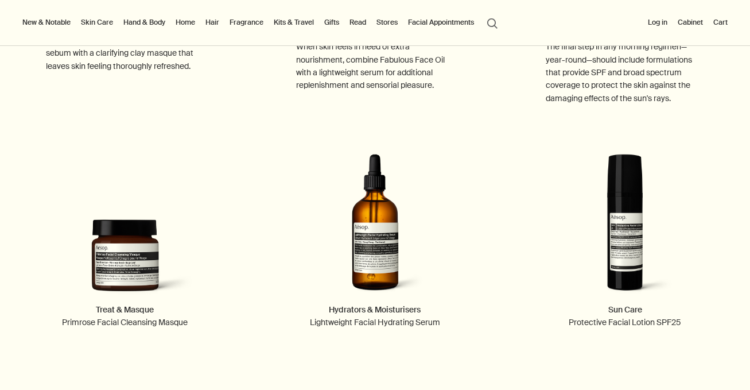
scroll to position [1350, 0]
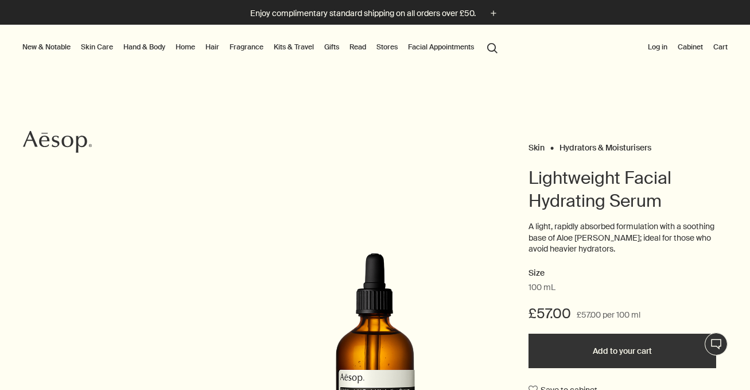
click at [502, 49] on button "search Search" at bounding box center [492, 47] width 21 height 22
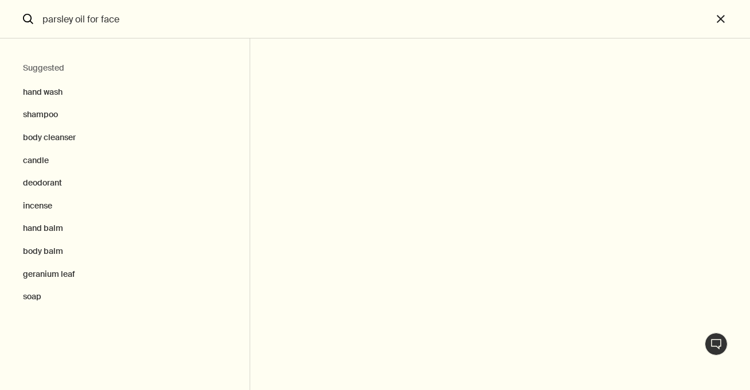
type input "parsley oil for face"
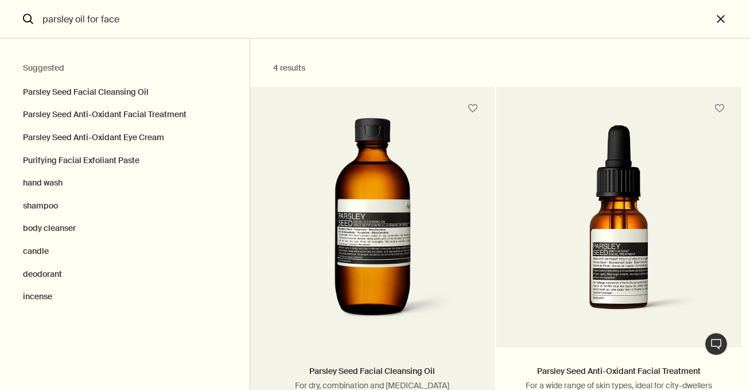
click at [373, 219] on img "Search" at bounding box center [372, 224] width 184 height 212
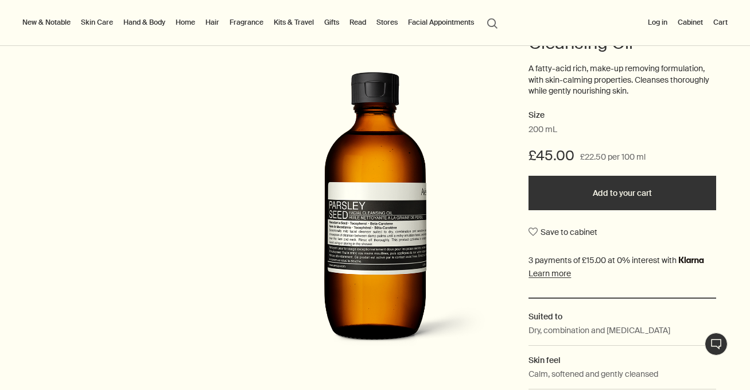
scroll to position [158, 0]
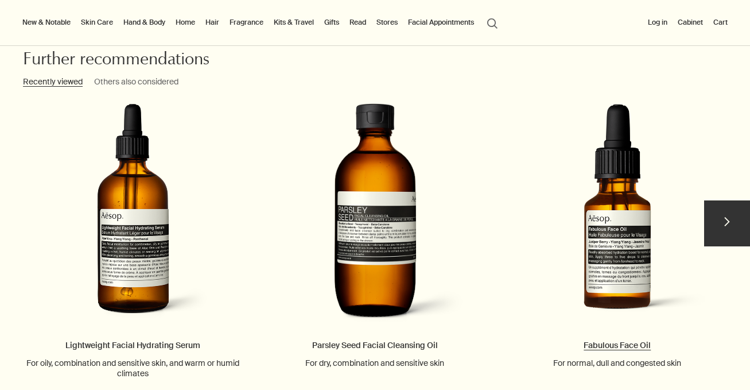
scroll to position [1225, 0]
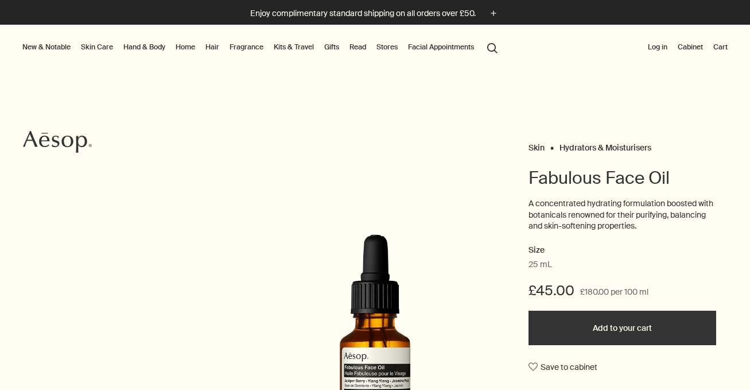
click at [659, 49] on button "Log in" at bounding box center [657, 47] width 24 height 14
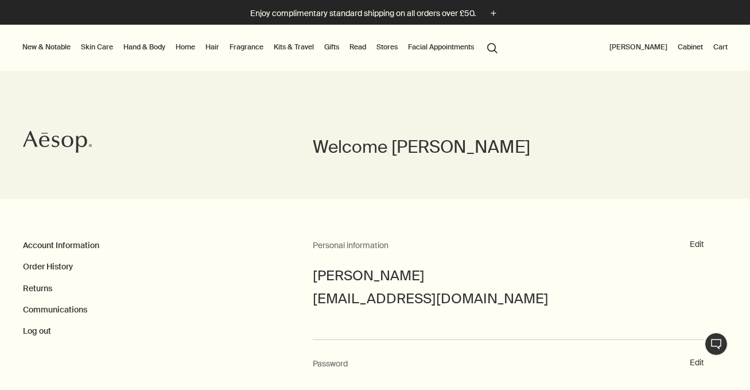
click at [688, 47] on link "Cabinet" at bounding box center [690, 47] width 30 height 14
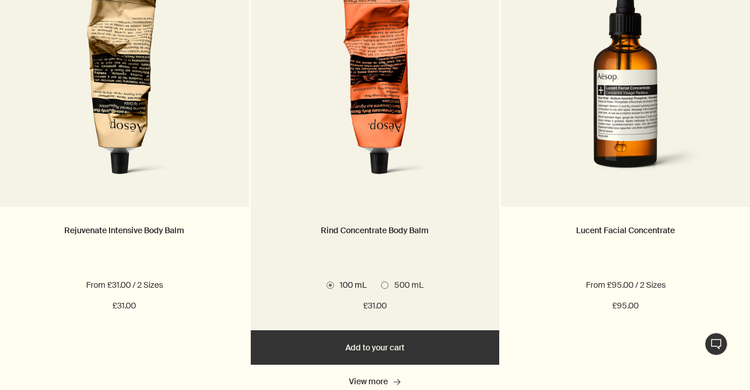
scroll to position [1553, 0]
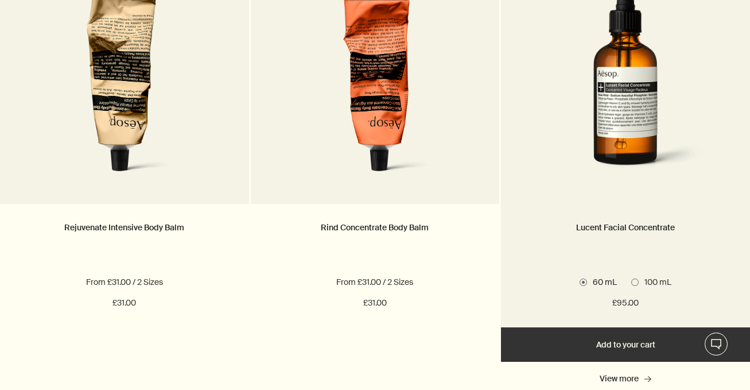
click at [637, 280] on span at bounding box center [634, 281] width 7 height 7
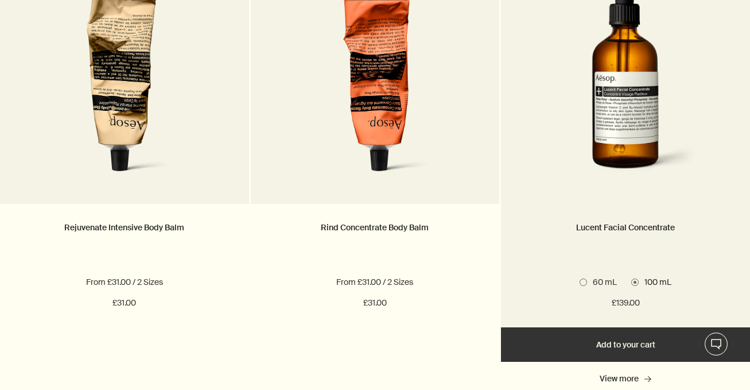
click at [584, 278] on span at bounding box center [582, 281] width 7 height 7
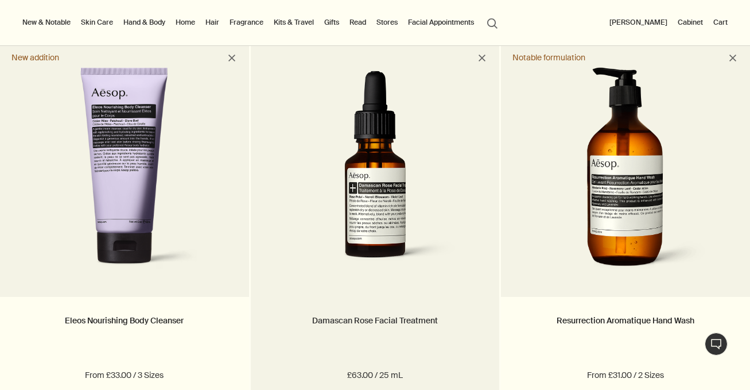
scroll to position [775, 0]
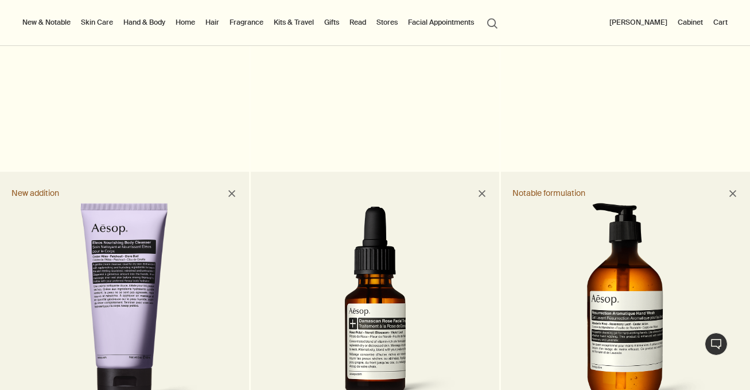
click at [388, 301] on img at bounding box center [375, 309] width 215 height 209
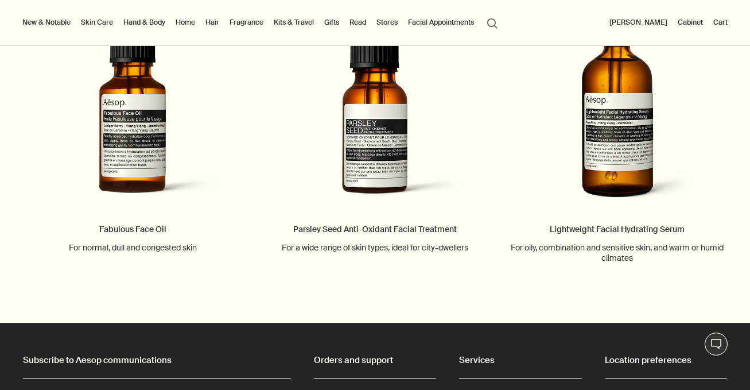
scroll to position [1243, 0]
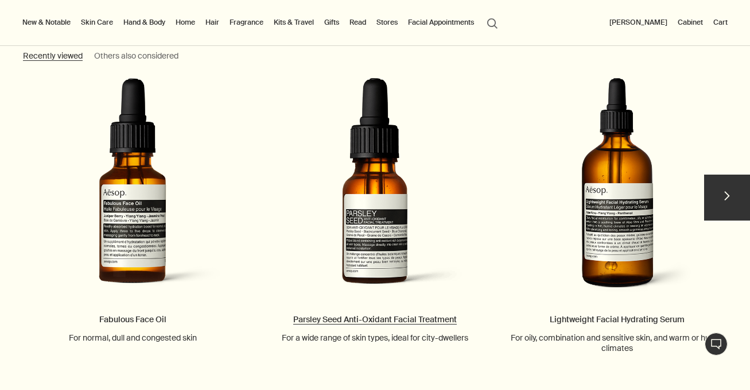
click at [382, 216] on link "Parsley Seed Anti-Oxidant Facial Treatment For a wide range of skin types, idea…" at bounding box center [375, 209] width 242 height 265
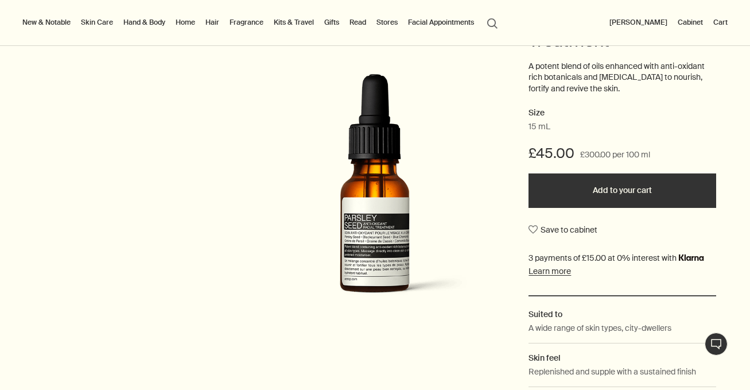
scroll to position [141, 0]
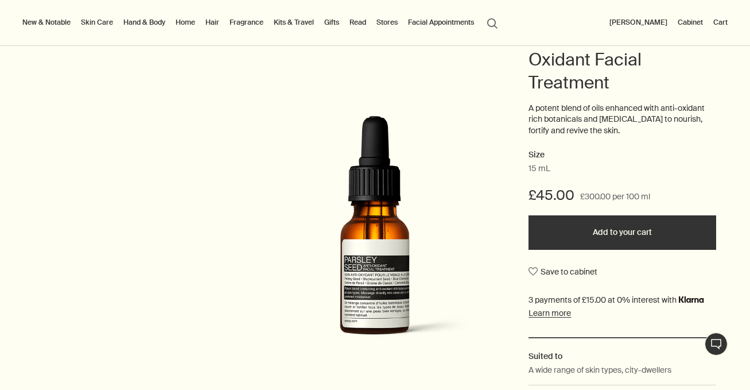
click at [596, 228] on button "Add to your cart" at bounding box center [622, 232] width 188 height 34
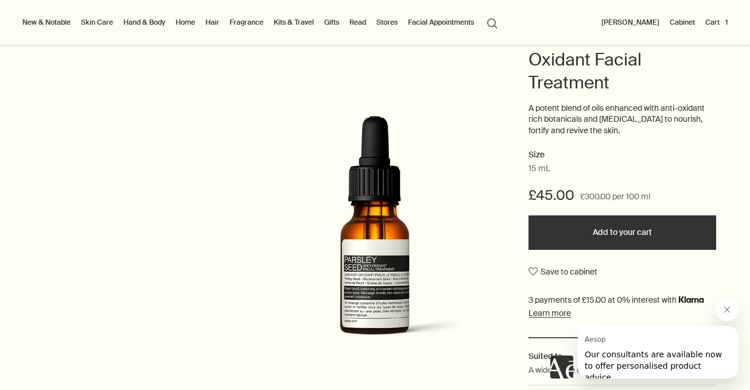
click at [613, 227] on button "Added to your cart Add to your cart" at bounding box center [622, 232] width 188 height 34
click at [710, 22] on button "Cart 2" at bounding box center [715, 22] width 29 height 14
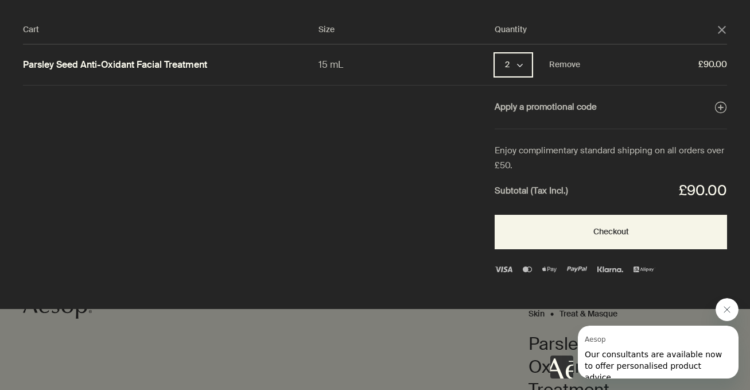
click at [518, 63] on icon "chevron" at bounding box center [520, 66] width 6 height 6
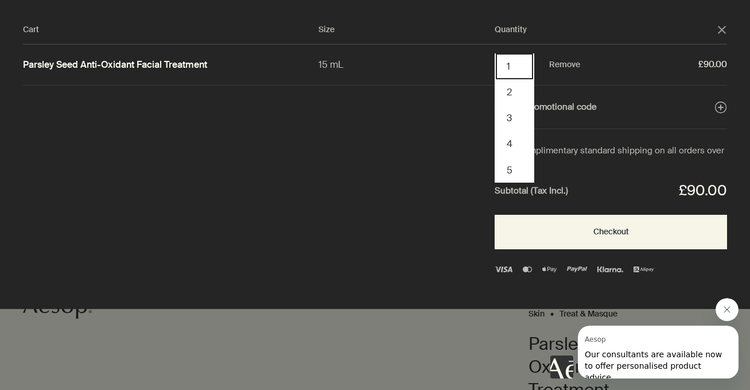
click at [514, 61] on button "1" at bounding box center [514, 66] width 37 height 26
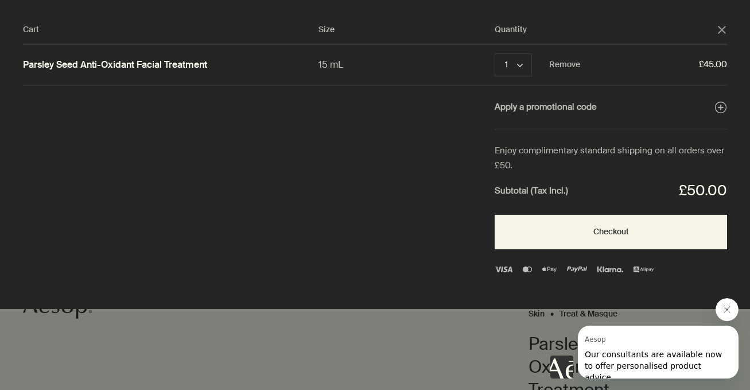
click at [378, 336] on div "Cart" at bounding box center [375, 195] width 750 height 390
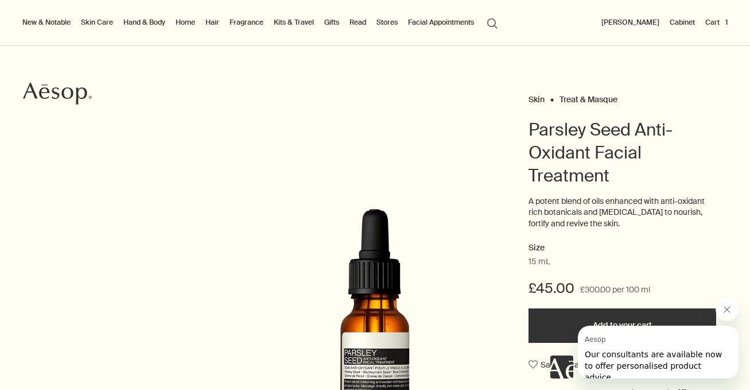
scroll to position [21, 0]
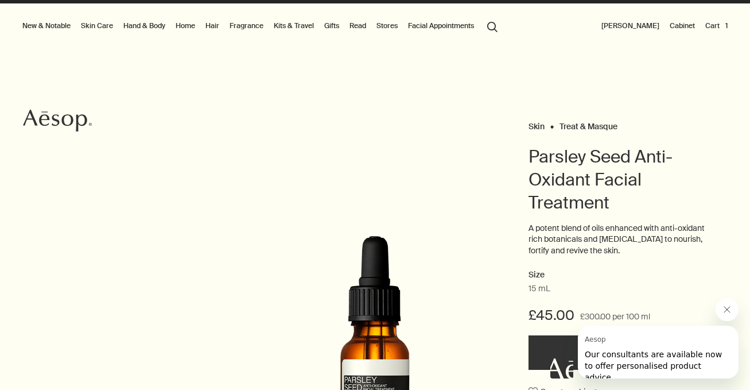
click at [496, 33] on button "search Search" at bounding box center [492, 26] width 21 height 22
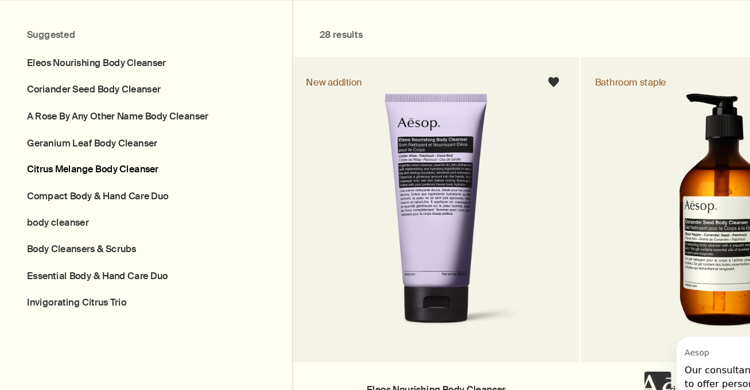
click at [99, 172] on button "Citrus Melange Body Cleanser" at bounding box center [125, 183] width 250 height 23
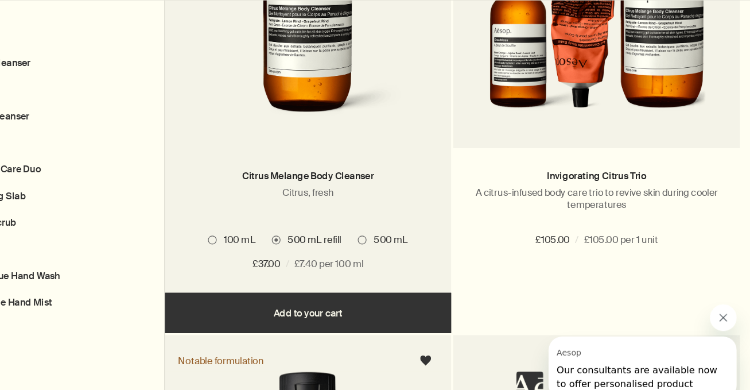
scroll to position [184, 0]
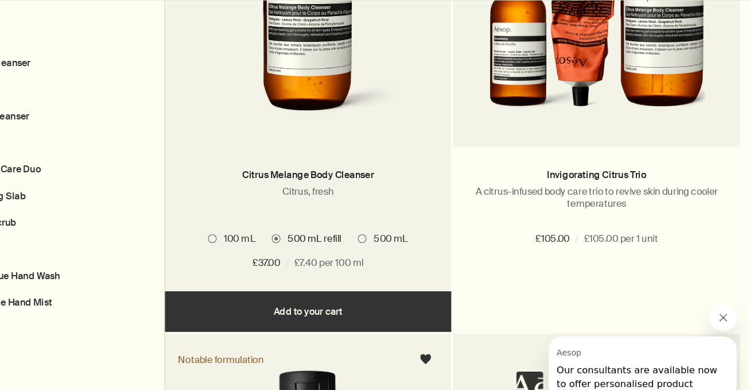
click at [415, 238] on span "Search" at bounding box center [418, 241] width 7 height 7
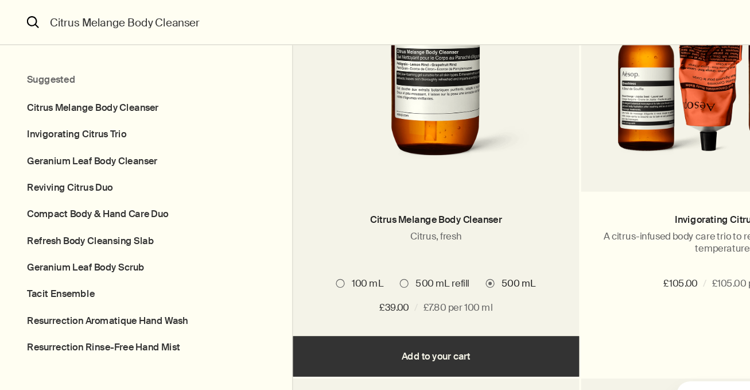
click at [372, 306] on button "Add Add to your cart" at bounding box center [372, 304] width 245 height 34
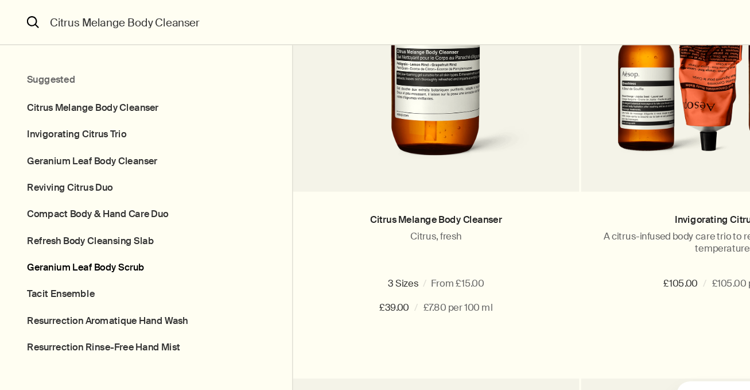
click at [79, 225] on button "Geranium Leaf Body Scrub" at bounding box center [125, 228] width 250 height 23
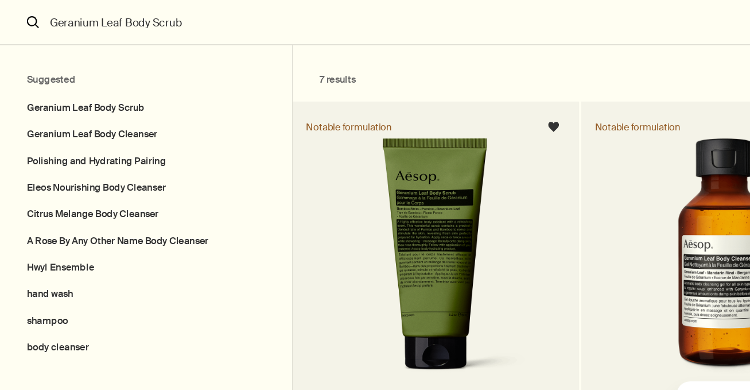
drag, startPoint x: 129, startPoint y: 20, endPoint x: 205, endPoint y: 20, distance: 76.3
click at [205, 20] on input "Geranium Leaf Body Scrub" at bounding box center [375, 19] width 674 height 38
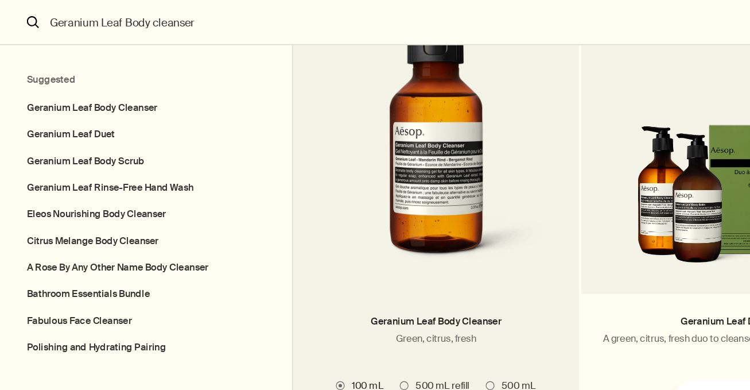
scroll to position [104, 0]
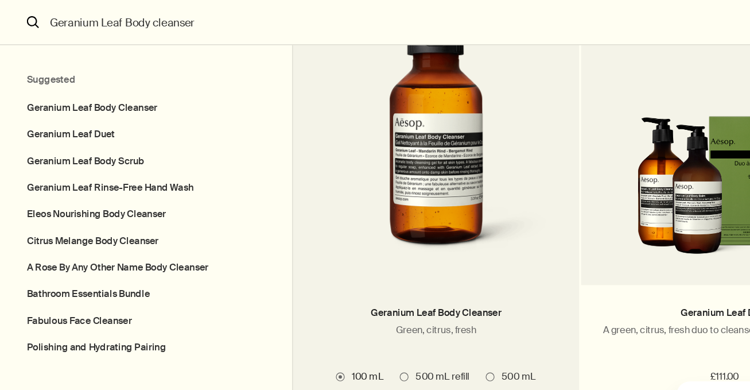
type input "Geranium Leaf Body cleanser"
click at [373, 187] on img "Search" at bounding box center [372, 120] width 209 height 212
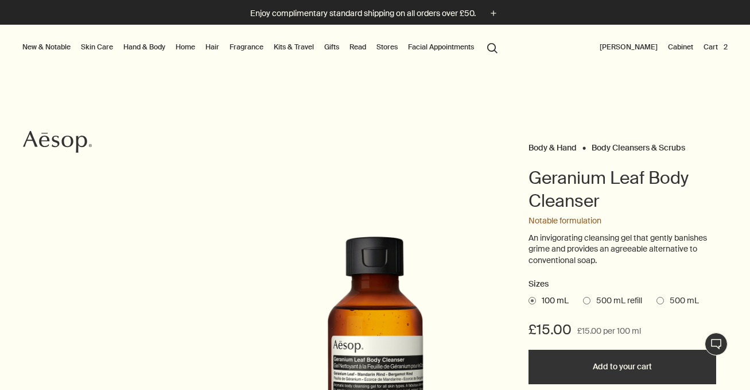
click at [661, 297] on span at bounding box center [659, 300] width 7 height 7
click at [656, 297] on input "500 mL" at bounding box center [656, 298] width 0 height 7
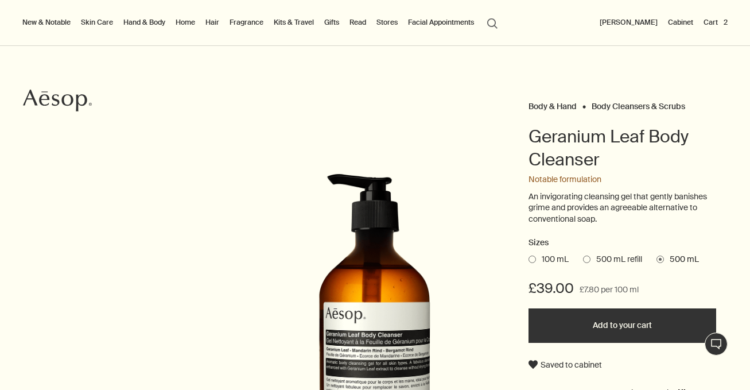
scroll to position [45, 0]
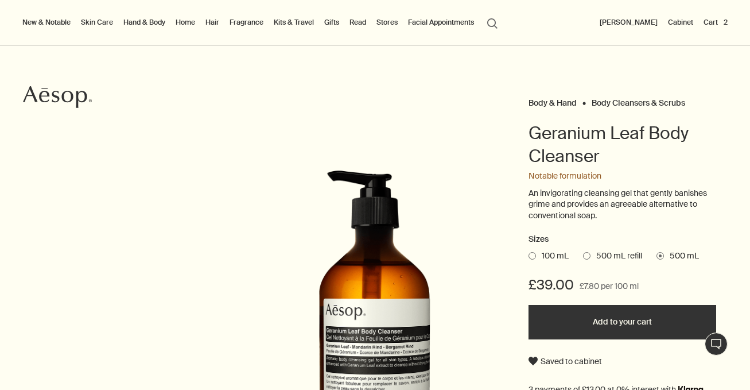
click at [600, 319] on button "Add to your cart" at bounding box center [622, 322] width 188 height 34
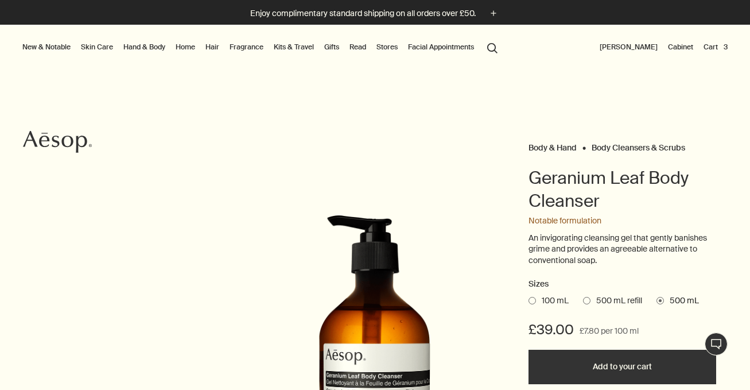
scroll to position [0, 0]
click at [153, 22] on div "Enjoy complimentary standard shipping on all orders over £50. plus" at bounding box center [375, 12] width 750 height 25
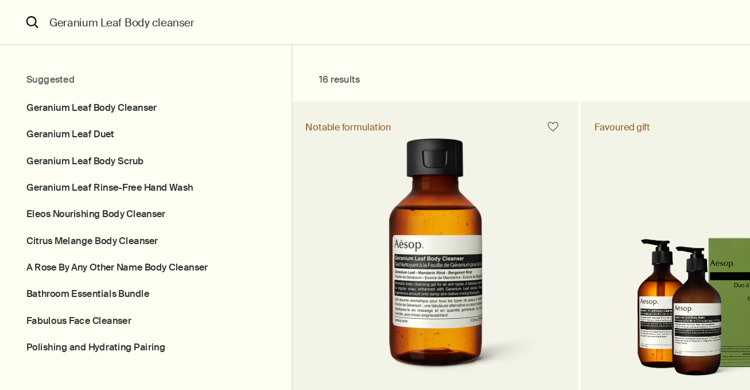
click at [178, 22] on input "Geranium Leaf Body cleanser" at bounding box center [375, 19] width 674 height 38
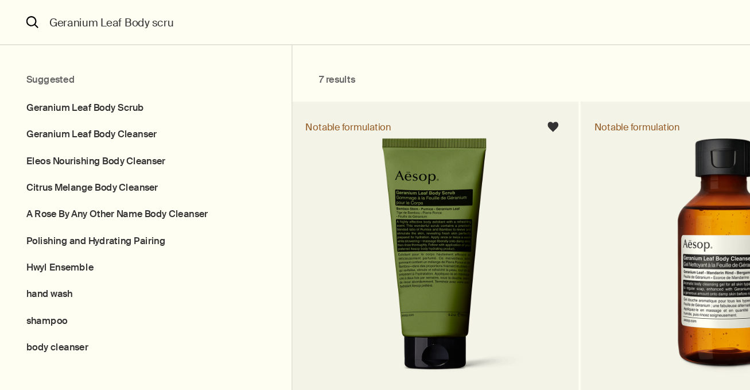
type input "Geranium Leaf Body scrub"
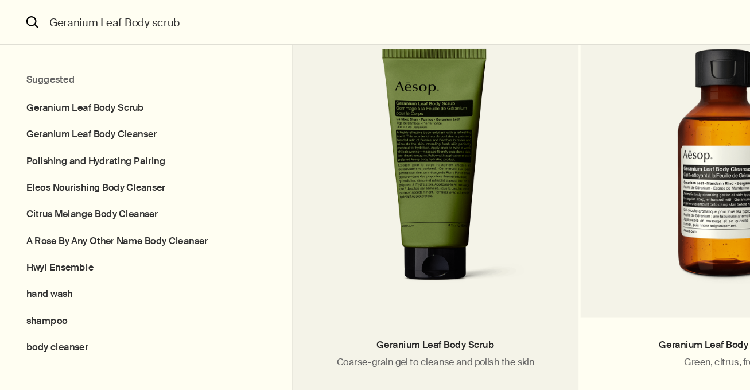
scroll to position [110, 0]
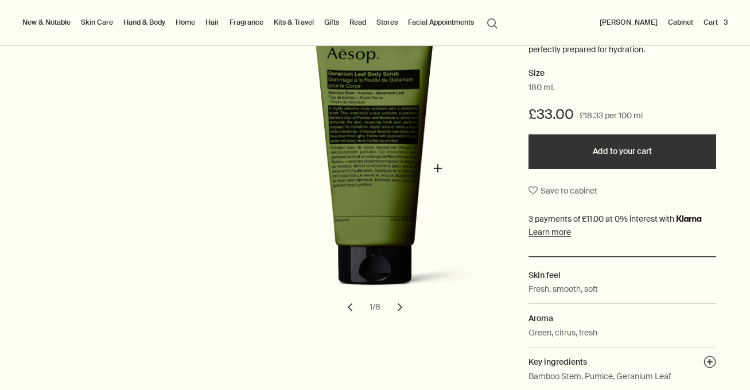
scroll to position [221, 0]
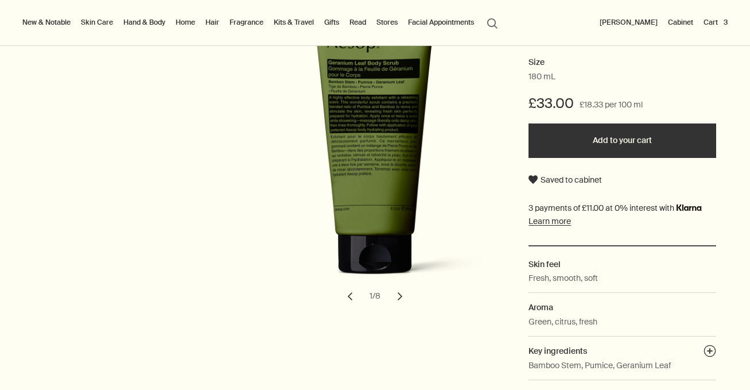
click at [614, 141] on button "Add to your cart" at bounding box center [622, 140] width 188 height 34
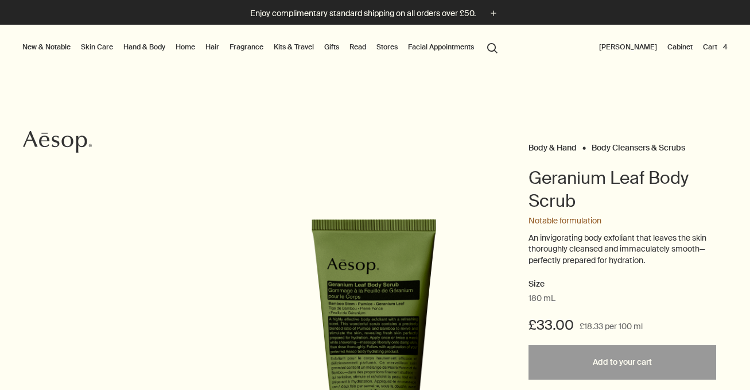
scroll to position [0, 0]
click at [712, 45] on button "Cart 4" at bounding box center [714, 47] width 29 height 14
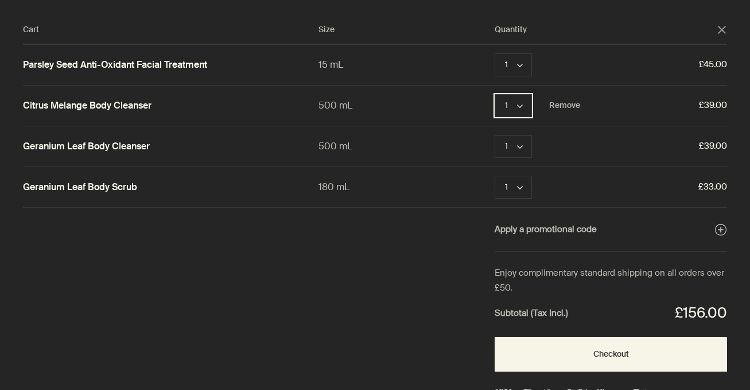
click at [522, 102] on button "1 chevron" at bounding box center [513, 105] width 37 height 23
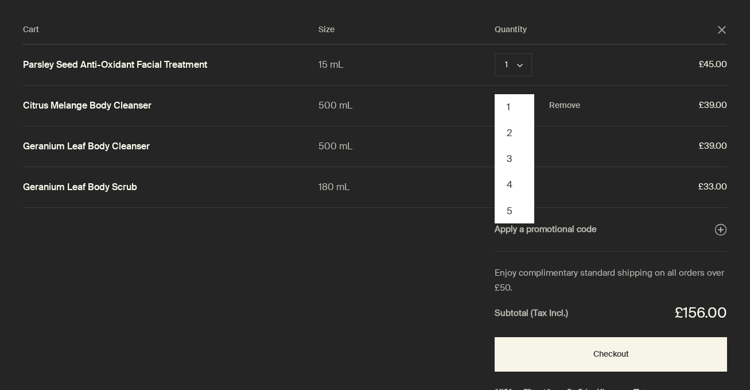
click at [641, 108] on span "£39.00" at bounding box center [653, 105] width 147 height 15
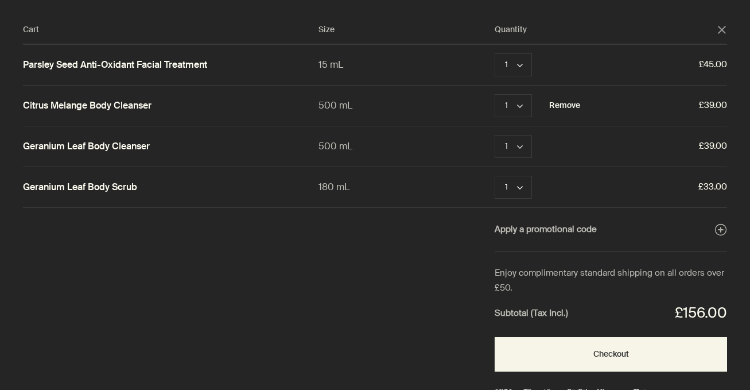
click at [574, 104] on button "Remove" at bounding box center [564, 106] width 31 height 14
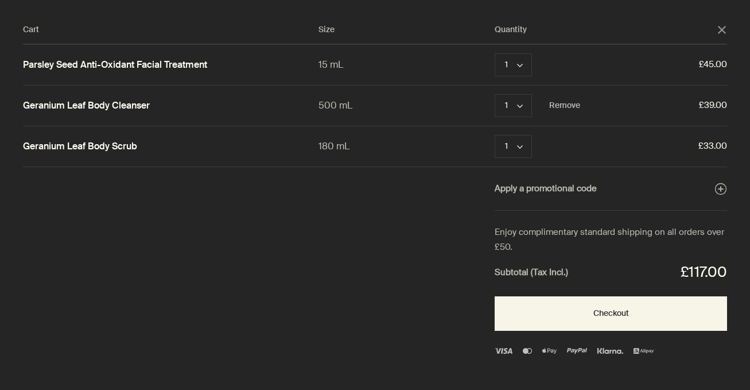
click at [723, 30] on icon "close" at bounding box center [722, 30] width 8 height 8
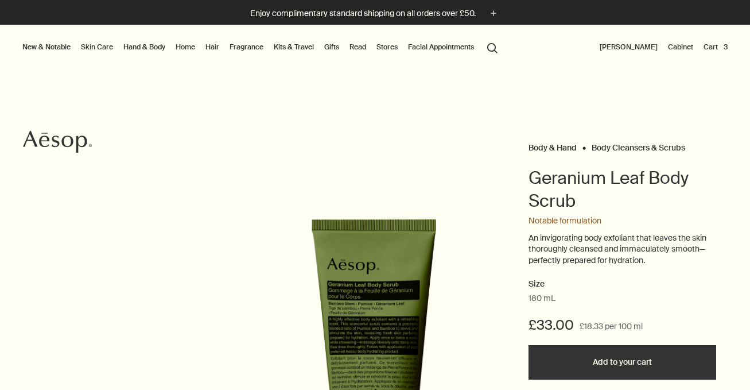
click at [496, 47] on button "search Search" at bounding box center [492, 47] width 21 height 22
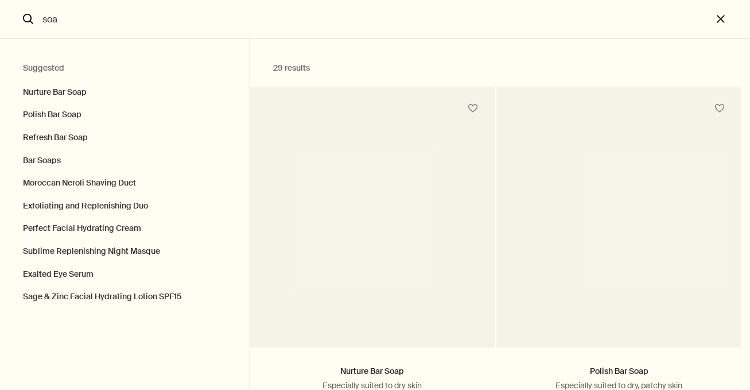
type input "soap"
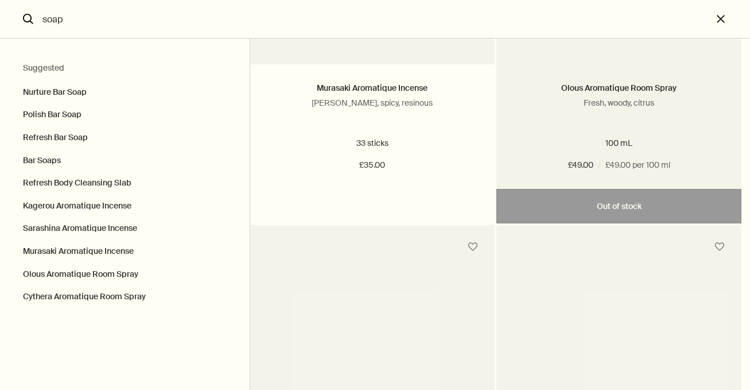
scroll to position [1571, 0]
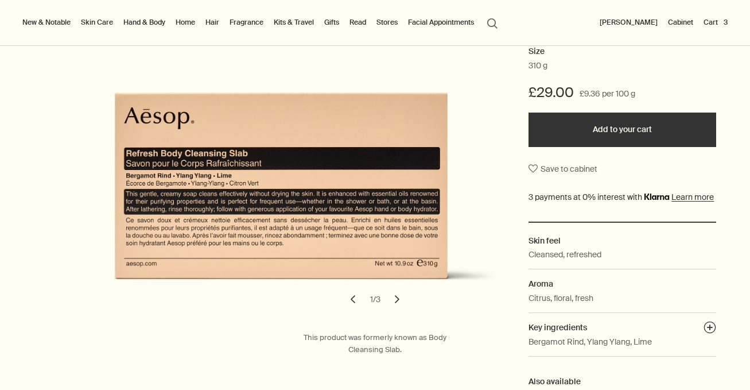
scroll to position [236, 0]
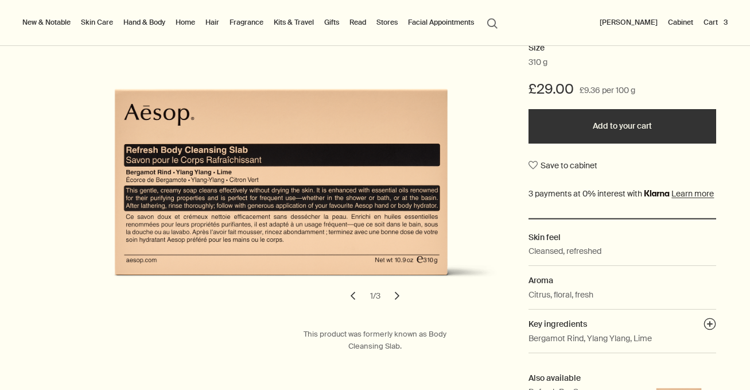
click at [628, 121] on button "Add to your cart" at bounding box center [622, 126] width 188 height 34
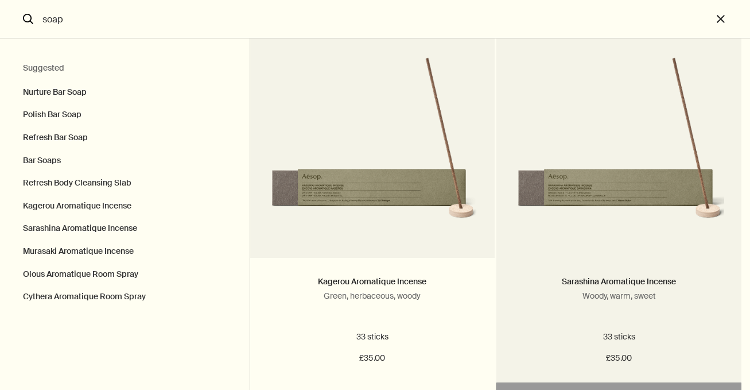
scroll to position [923, 0]
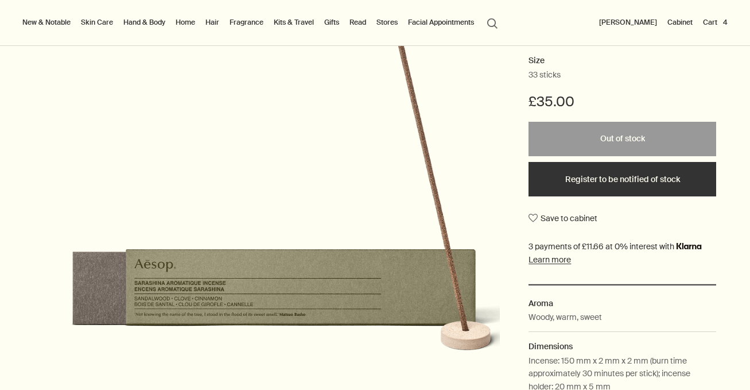
scroll to position [227, 0]
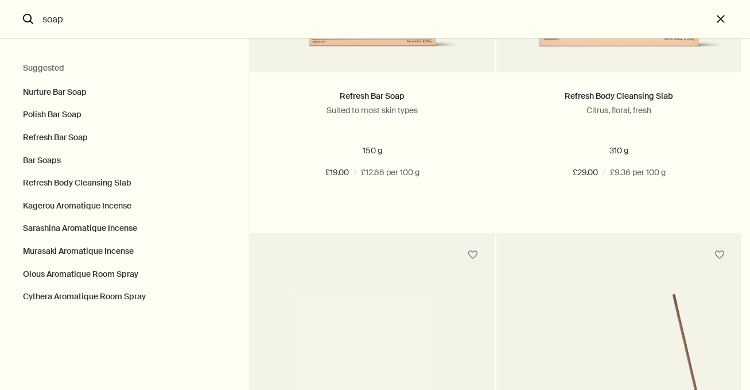
scroll to position [1037, 0]
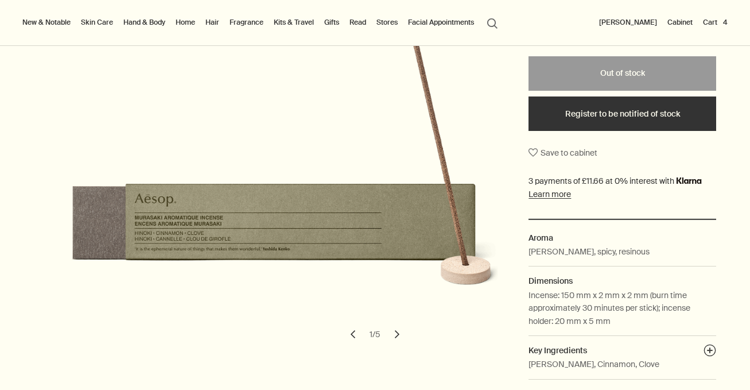
scroll to position [299, 0]
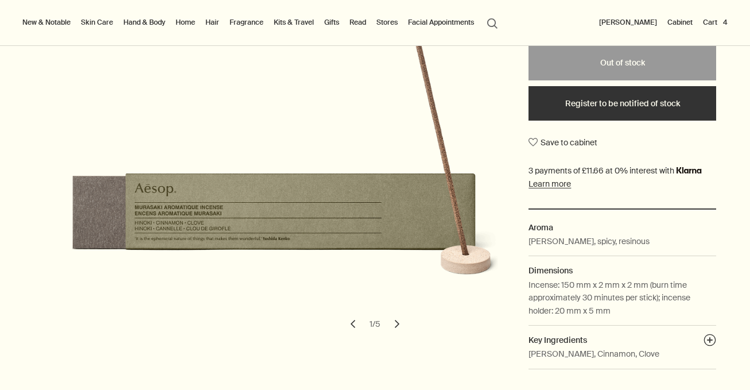
click at [396, 322] on button "chevron" at bounding box center [396, 323] width 25 height 25
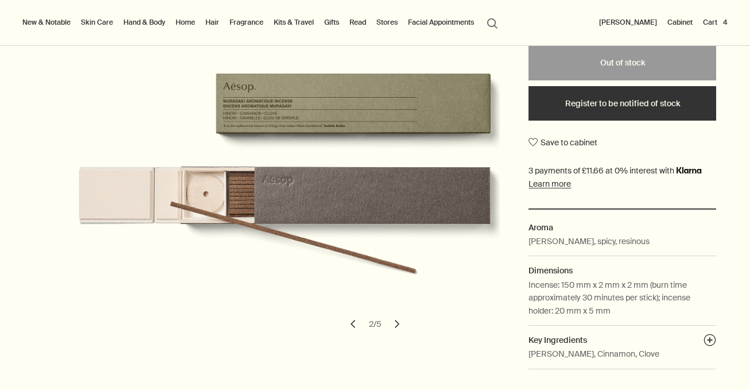
click at [396, 322] on button "chevron" at bounding box center [396, 323] width 25 height 25
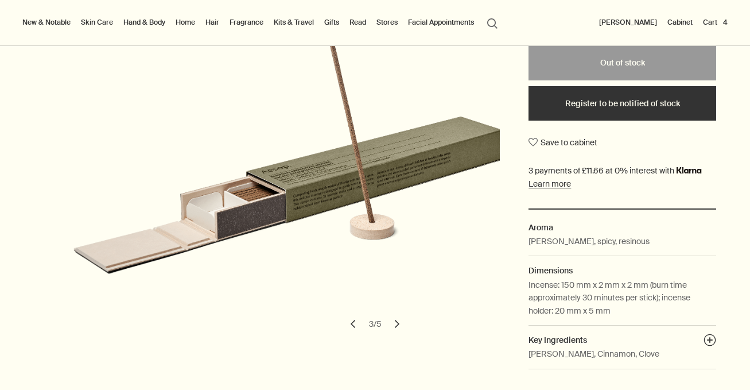
click at [396, 322] on button "chevron" at bounding box center [396, 323] width 25 height 25
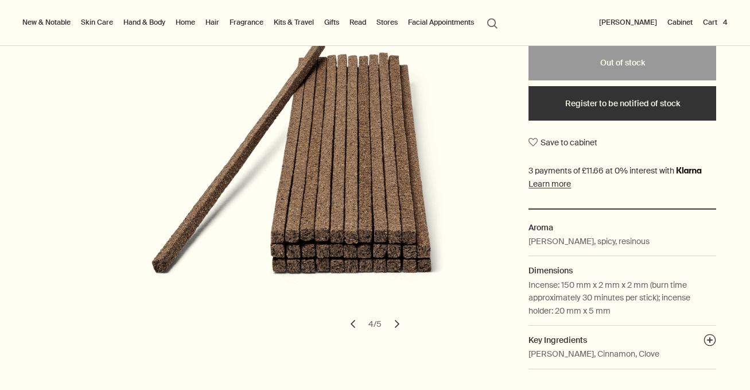
click at [396, 322] on button "chevron" at bounding box center [396, 323] width 25 height 25
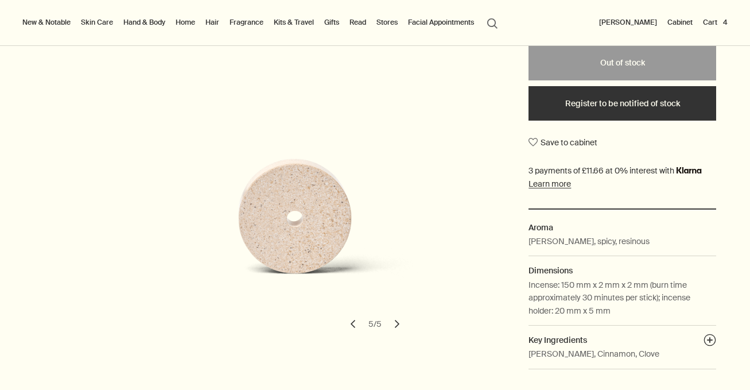
click at [396, 322] on button "chevron" at bounding box center [396, 323] width 25 height 25
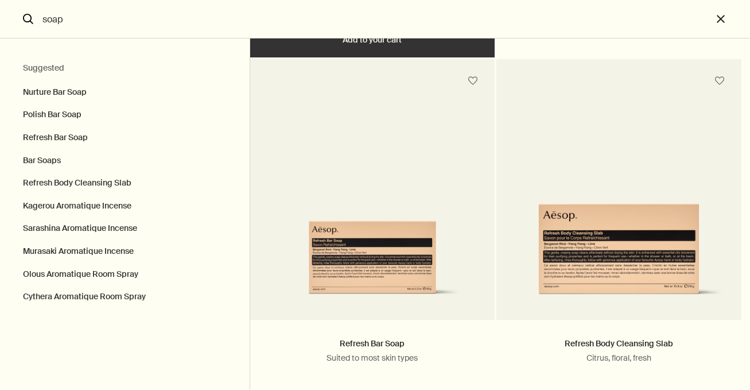
scroll to position [603, 0]
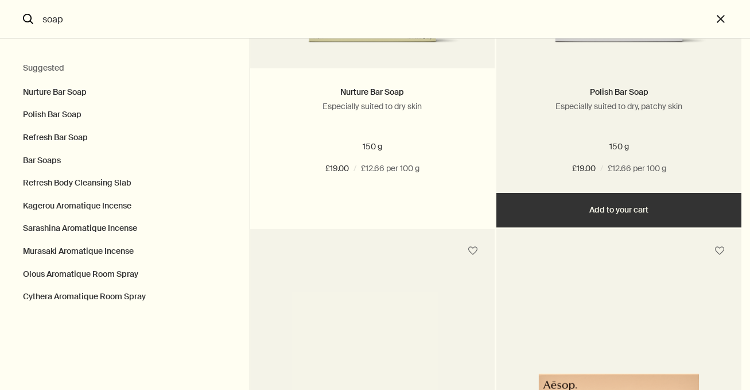
scroll to position [700, 0]
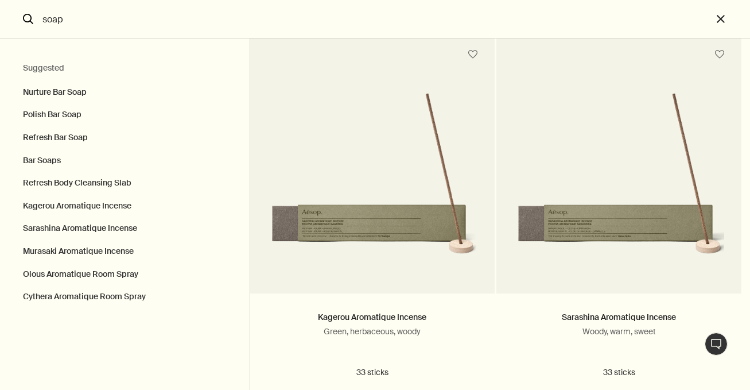
scroll to position [906, 0]
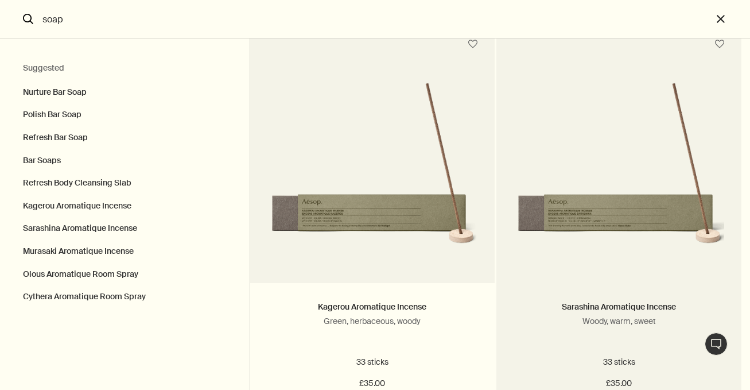
click at [618, 209] on img "Search" at bounding box center [618, 174] width 211 height 184
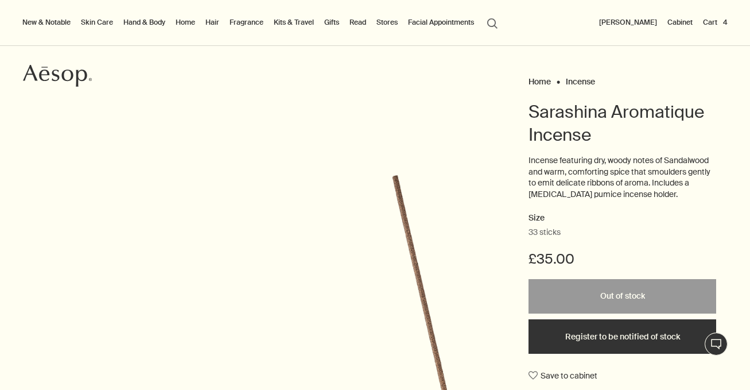
click at [622, 337] on button "Register to be notified of stock" at bounding box center [622, 336] width 188 height 34
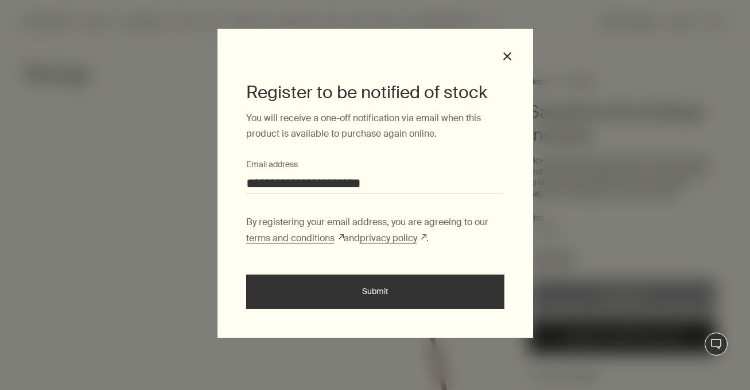
type input "**********"
click at [365, 288] on button "Submit" at bounding box center [375, 291] width 258 height 34
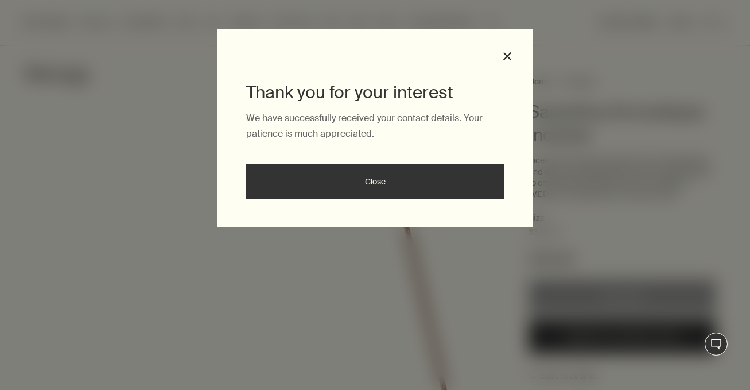
click at [391, 180] on button "Close" at bounding box center [375, 181] width 258 height 34
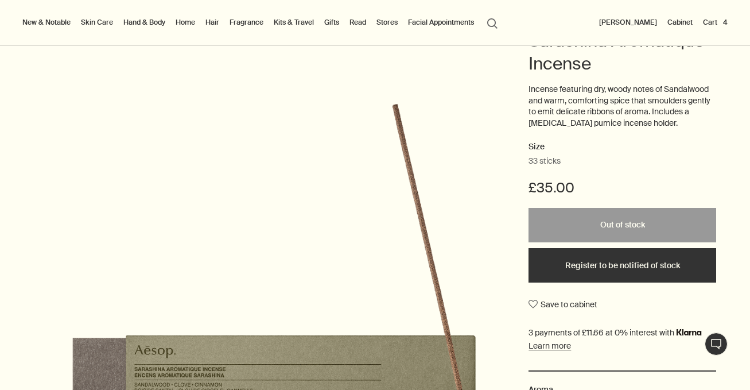
scroll to position [143, 0]
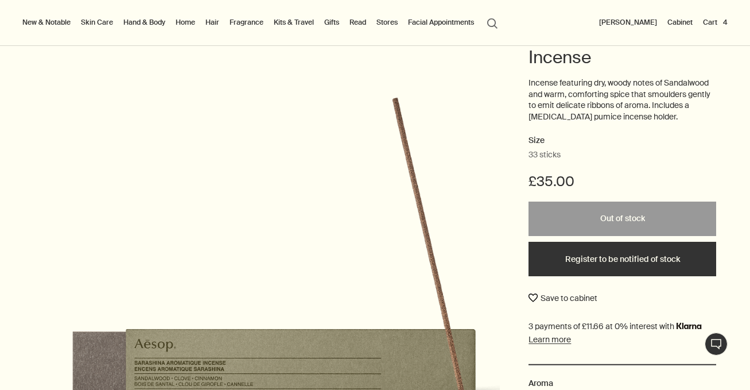
click at [538, 294] on button "Save to cabinet" at bounding box center [562, 297] width 69 height 21
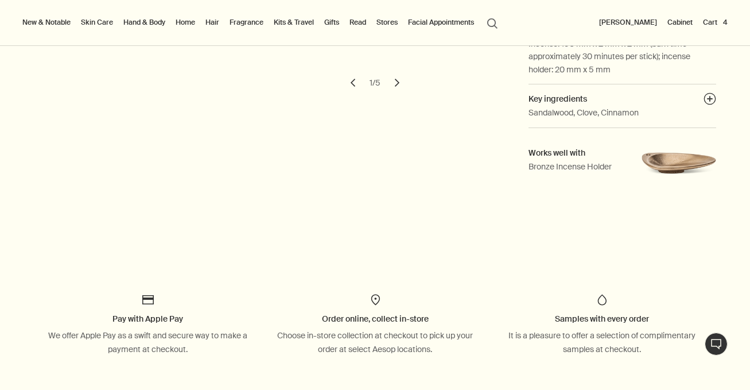
scroll to position [541, 0]
click at [676, 153] on img at bounding box center [678, 161] width 75 height 31
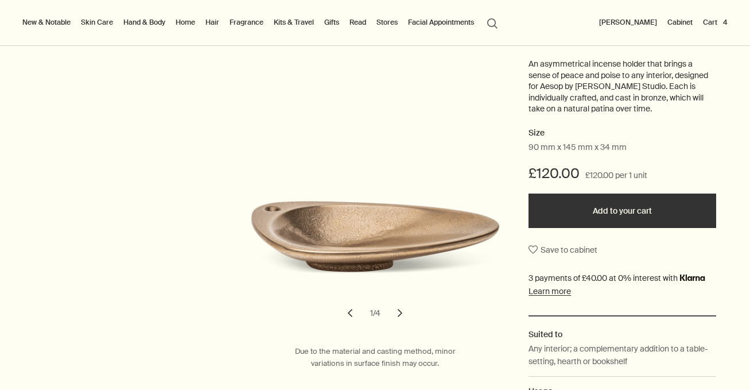
scroll to position [173, 0]
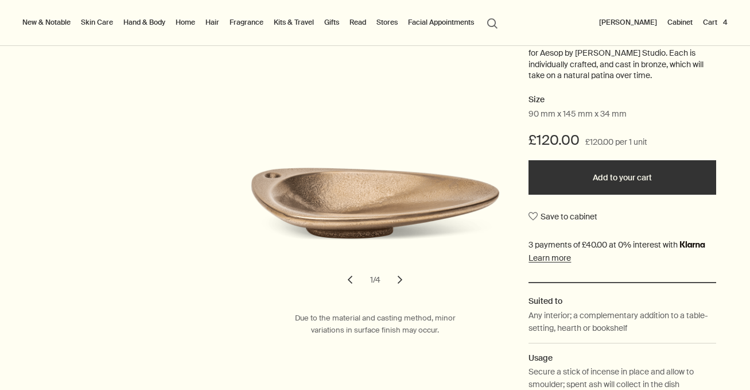
click at [399, 278] on button "chevron" at bounding box center [399, 279] width 25 height 25
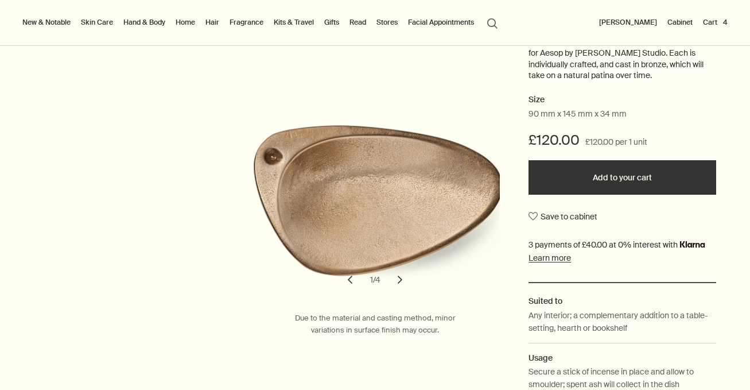
click at [399, 278] on button "chevron" at bounding box center [399, 279] width 25 height 25
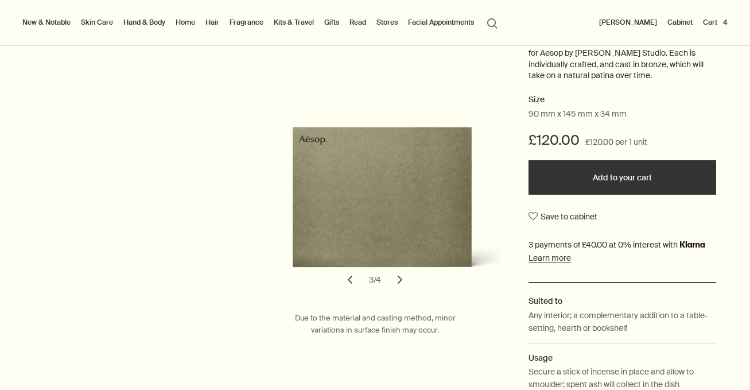
click at [399, 278] on button "chevron" at bounding box center [399, 279] width 25 height 25
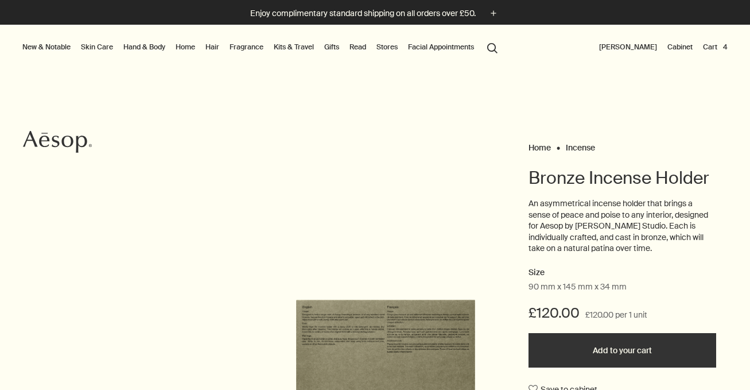
scroll to position [0, 0]
click at [710, 41] on button "Cart 4" at bounding box center [714, 47] width 29 height 14
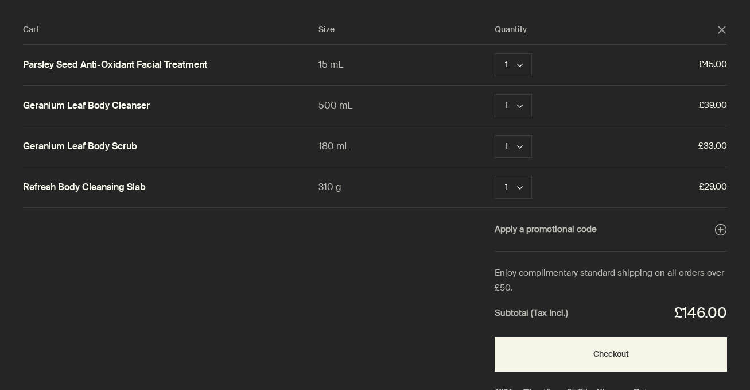
click at [169, 266] on div "Cart Size Quantity close Parsley Seed Anti-Oxidant Facial Treatment 15 mL 1 che…" at bounding box center [386, 195] width 773 height 390
click at [721, 30] on polygon "Close" at bounding box center [722, 30] width 8 height 8
